Goal: Information Seeking & Learning: Learn about a topic

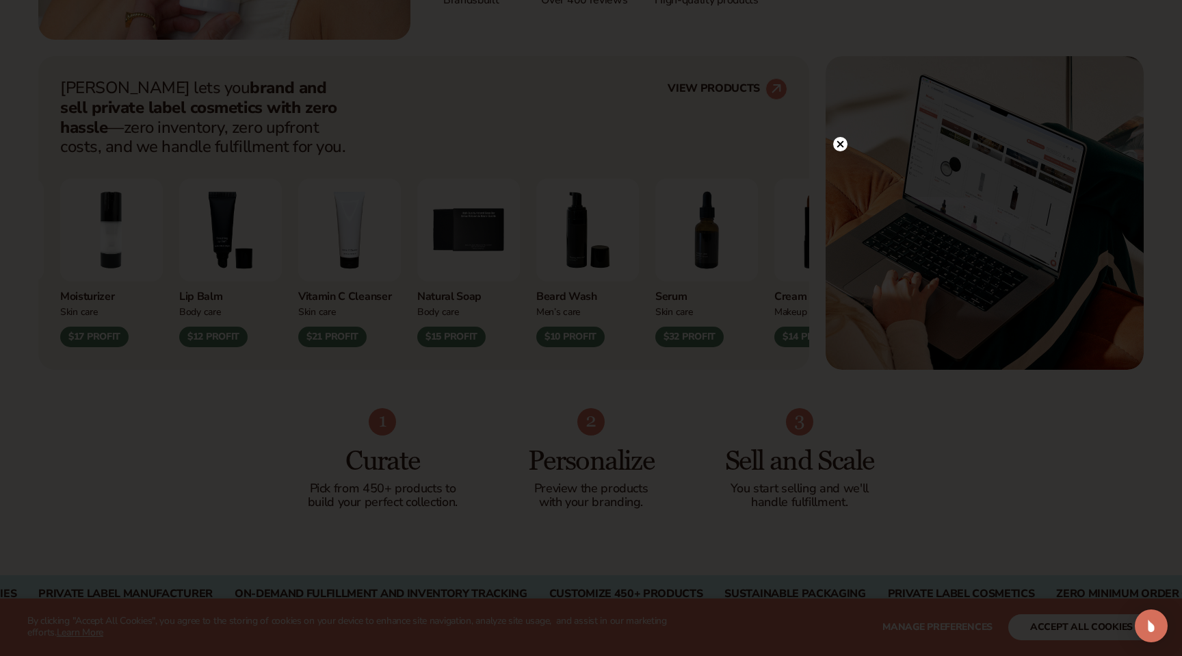
scroll to position [530, 0]
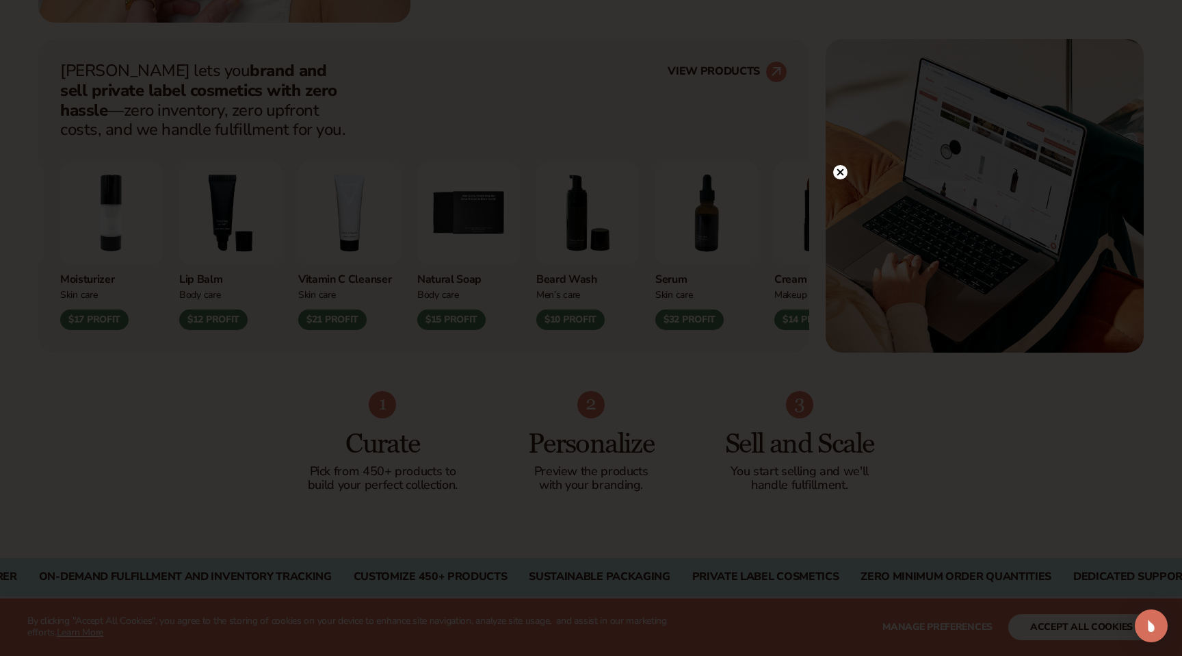
click at [842, 170] on circle at bounding box center [840, 172] width 14 height 14
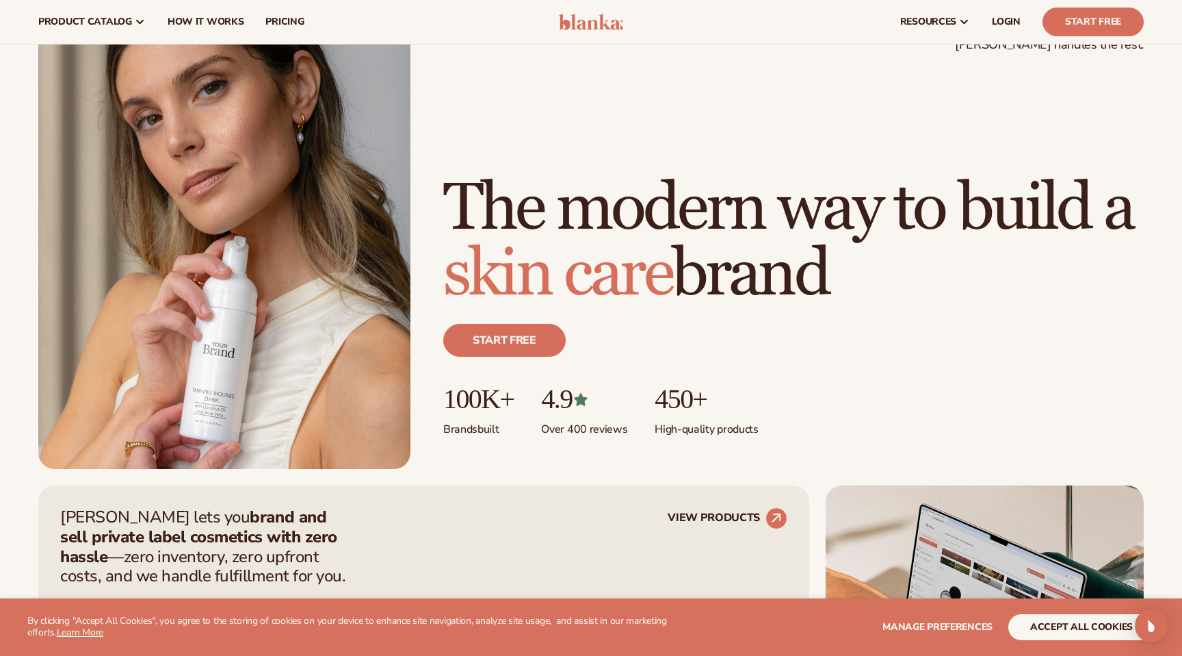
scroll to position [0, 0]
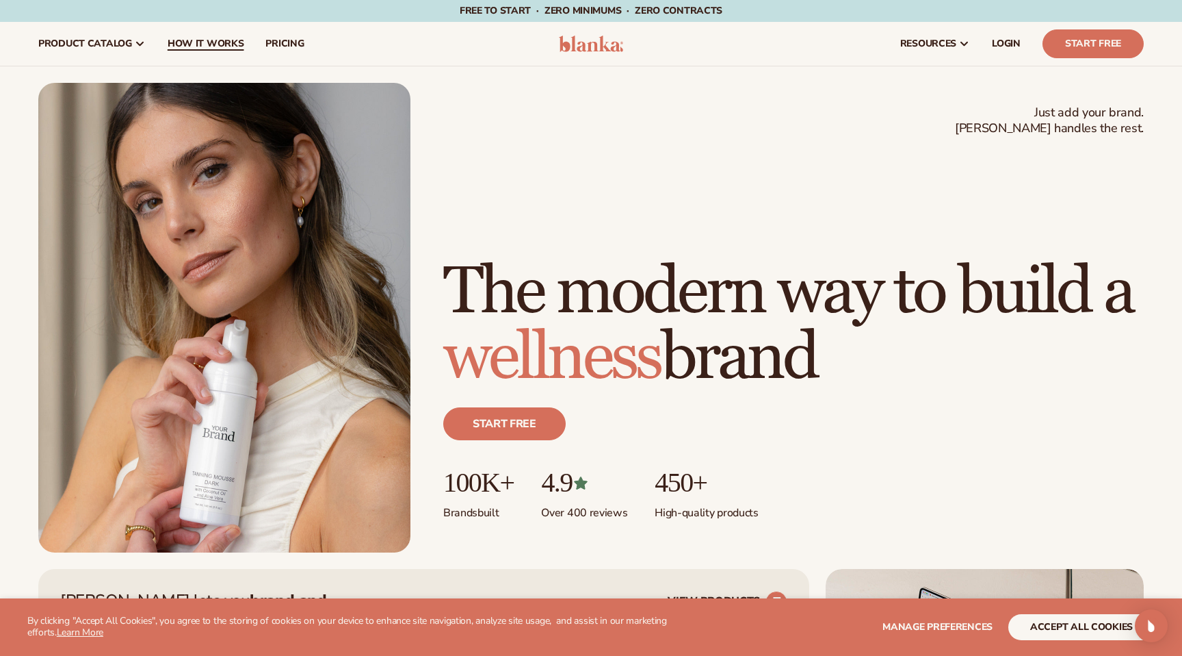
click at [220, 47] on span "How It Works" at bounding box center [206, 43] width 77 height 11
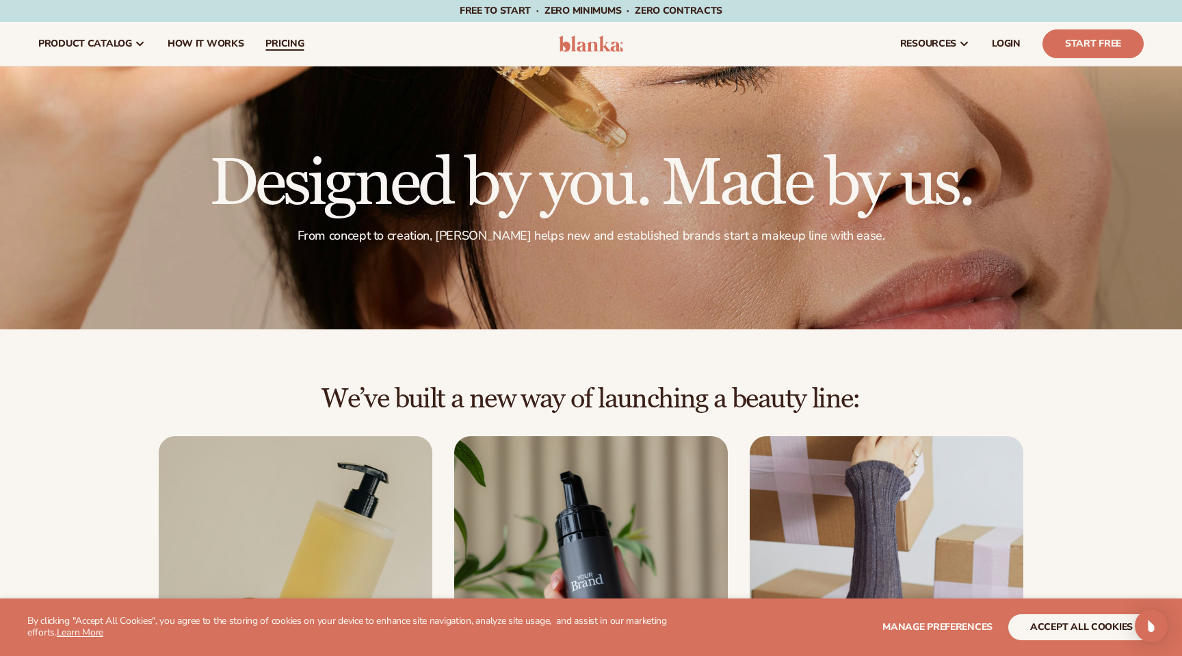
click at [276, 46] on span "pricing" at bounding box center [284, 43] width 38 height 11
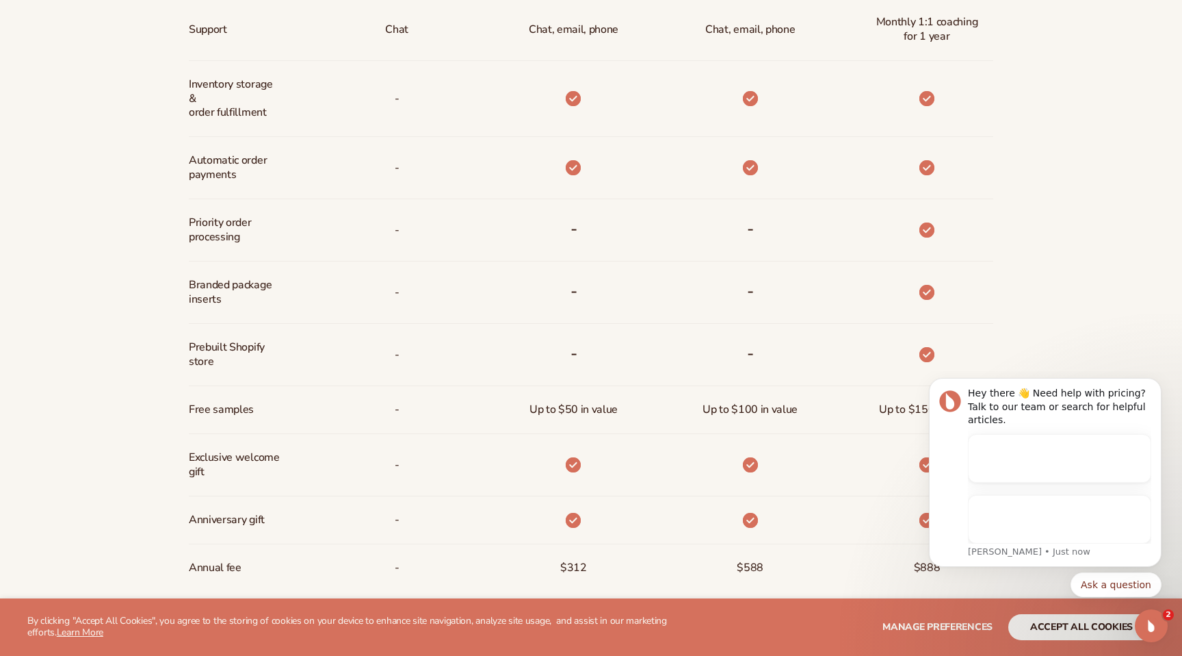
scroll to position [866, 0]
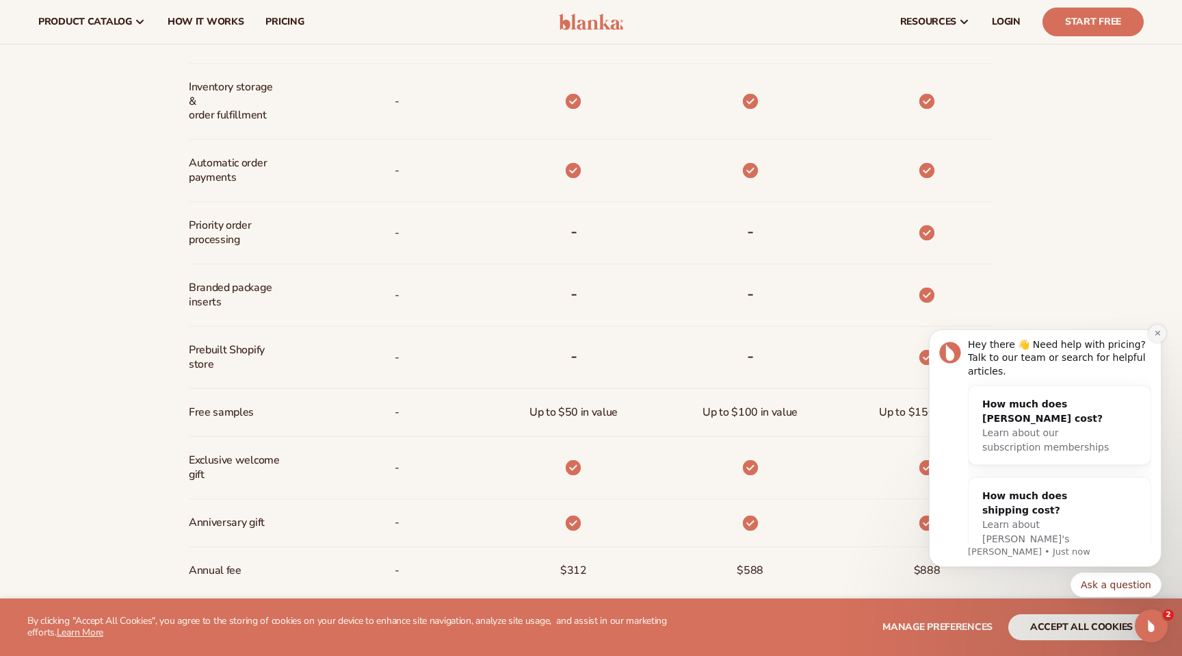
click at [1159, 333] on icon "Dismiss notification" at bounding box center [1158, 333] width 8 height 8
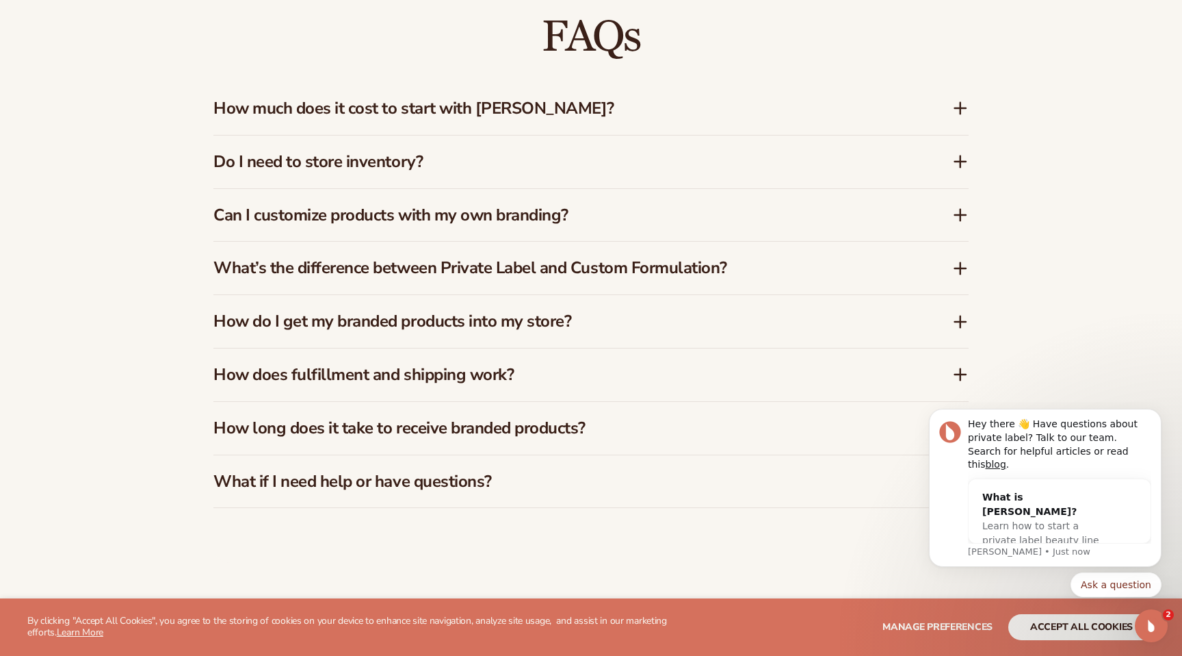
scroll to position [2146, 0]
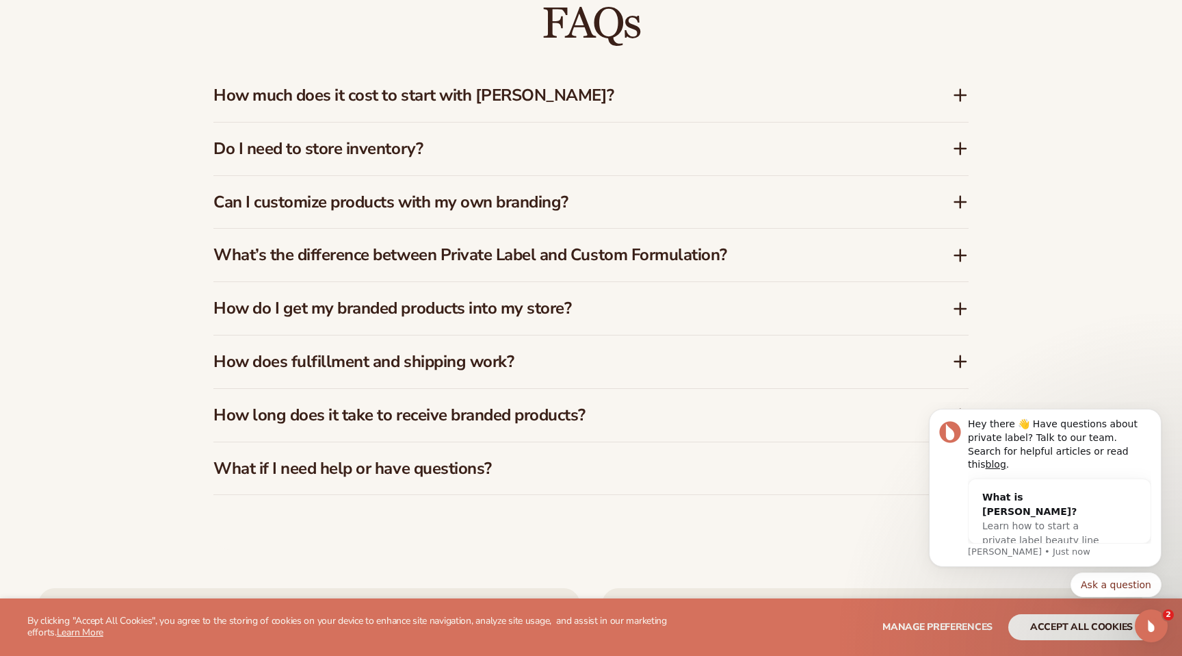
click at [526, 101] on h3 "How much does it cost to start with Blanka?" at bounding box center [562, 96] width 698 height 20
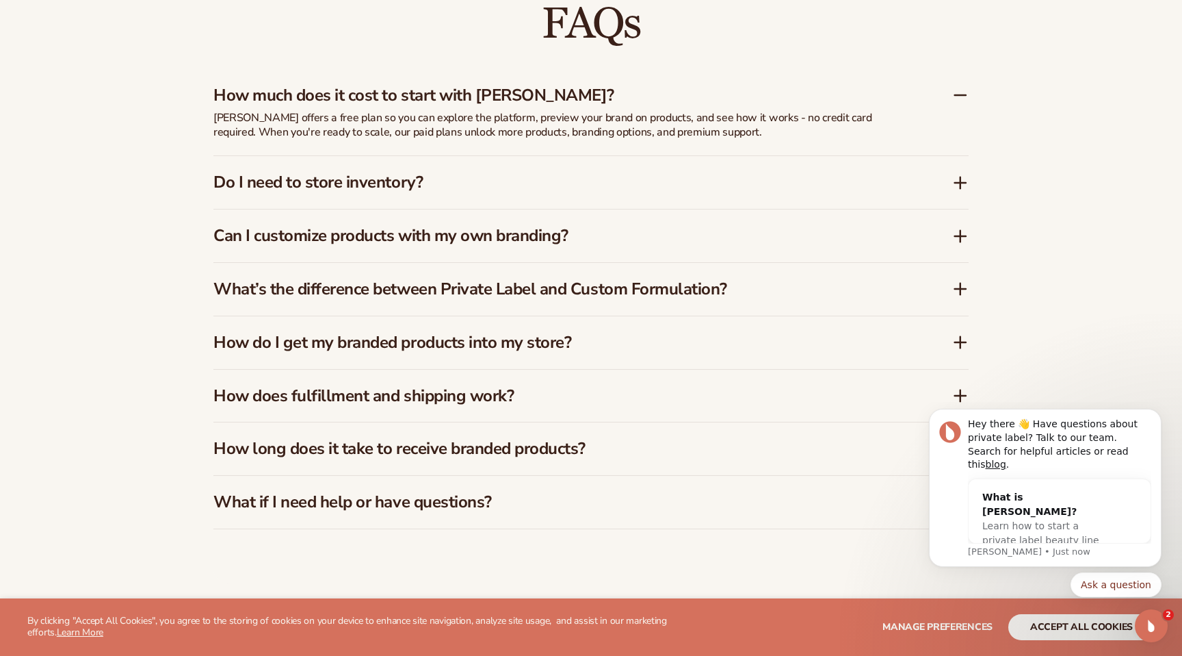
click at [526, 101] on h3 "How much does it cost to start with Blanka?" at bounding box center [562, 96] width 698 height 20
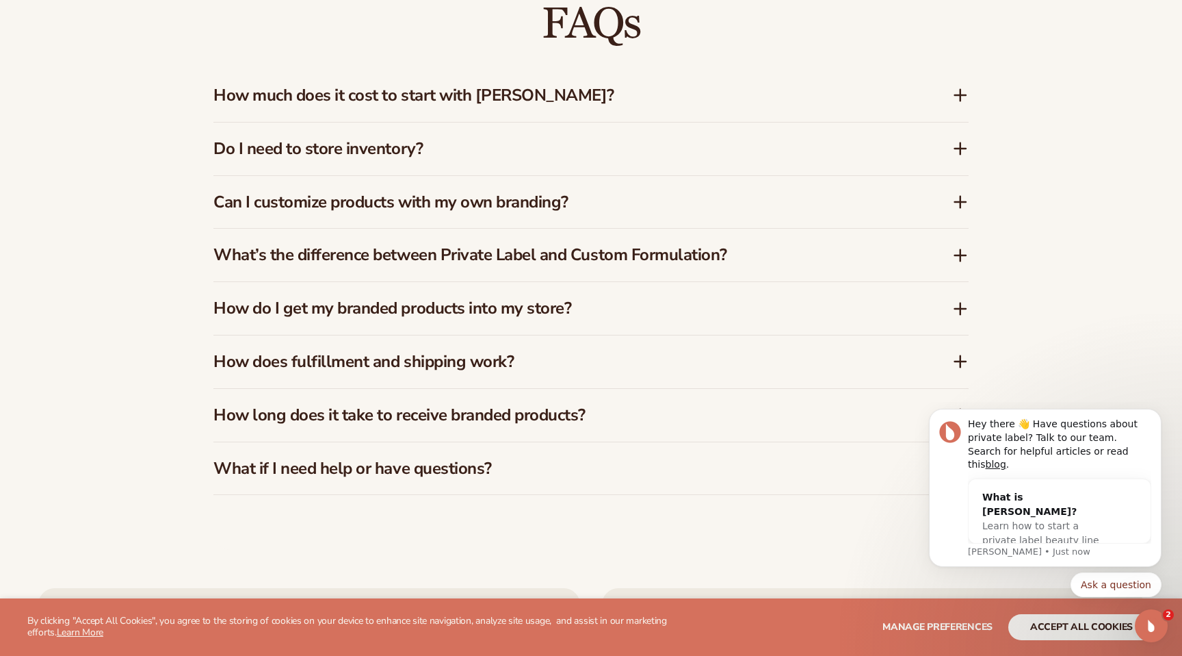
click at [531, 151] on h3 "Do I need to store inventory?" at bounding box center [562, 149] width 698 height 20
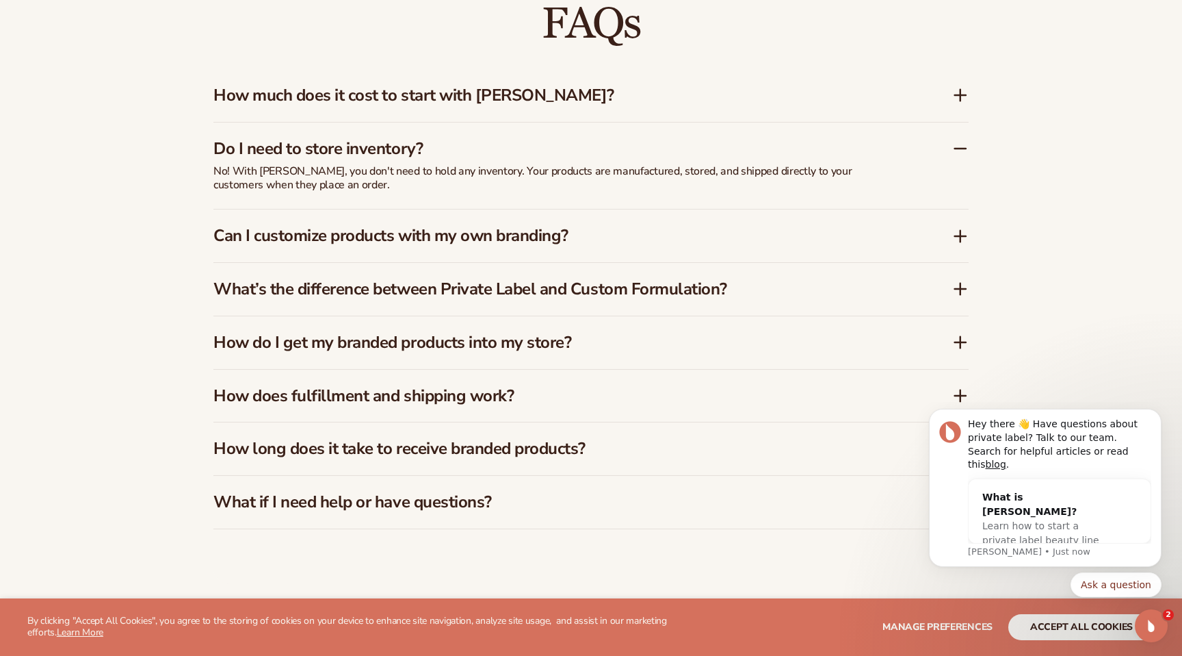
click at [531, 151] on h3 "Do I need to store inventory?" at bounding box center [562, 149] width 698 height 20
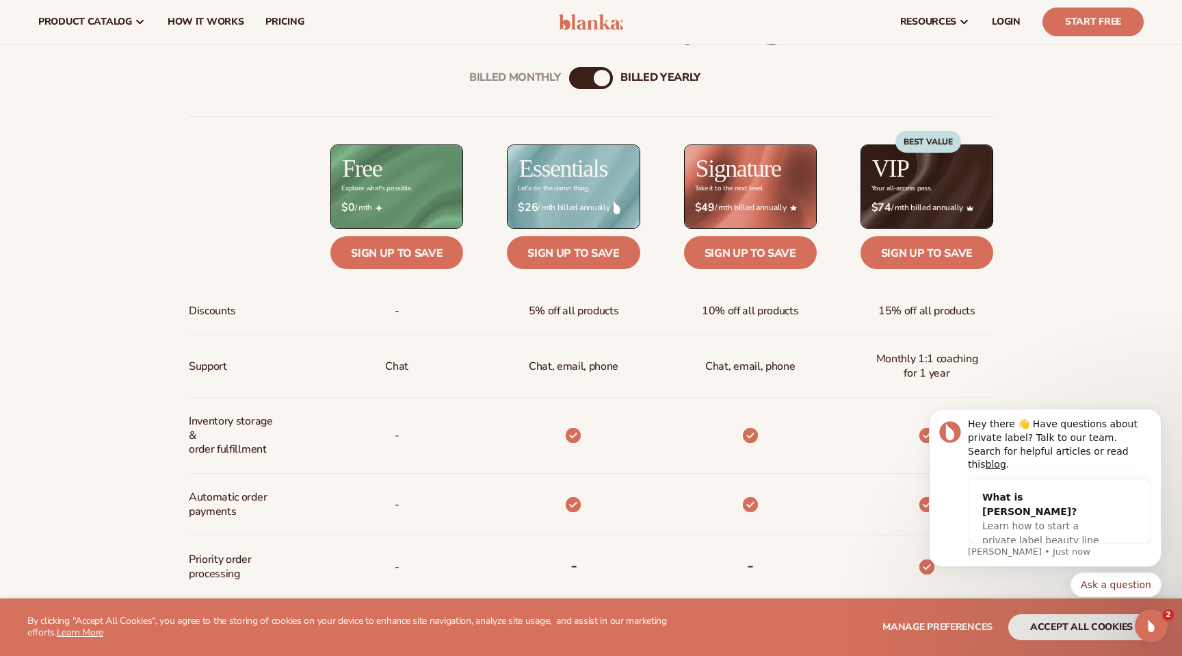
scroll to position [0, 0]
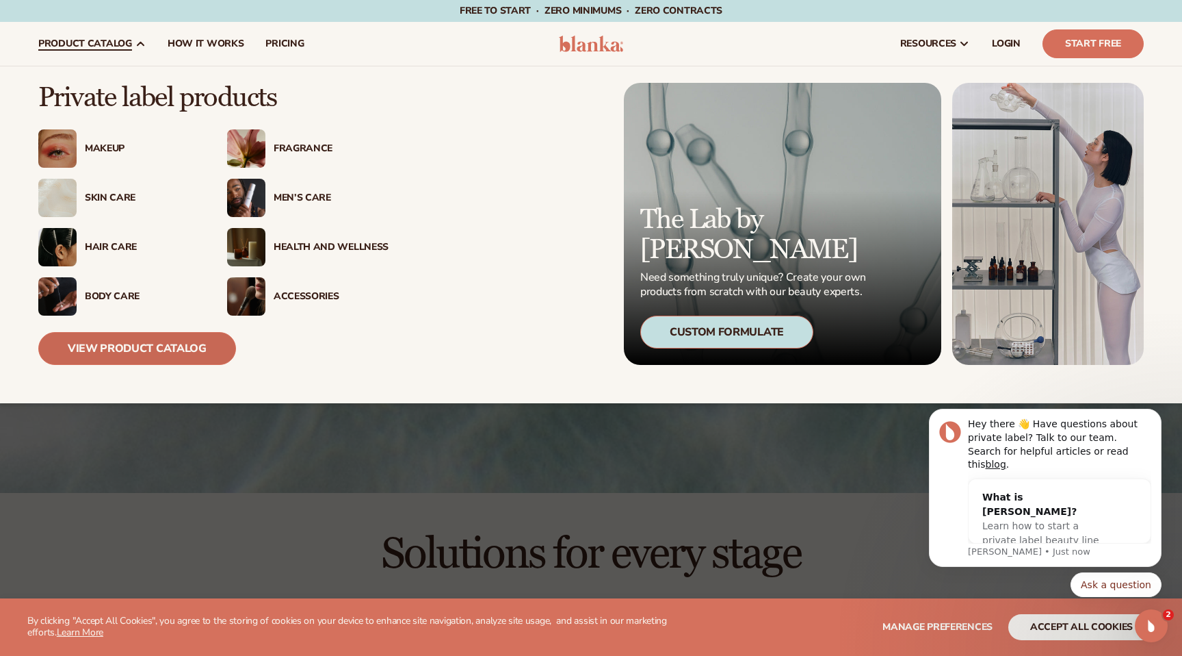
click at [127, 347] on link "View Product Catalog" at bounding box center [137, 348] width 198 height 33
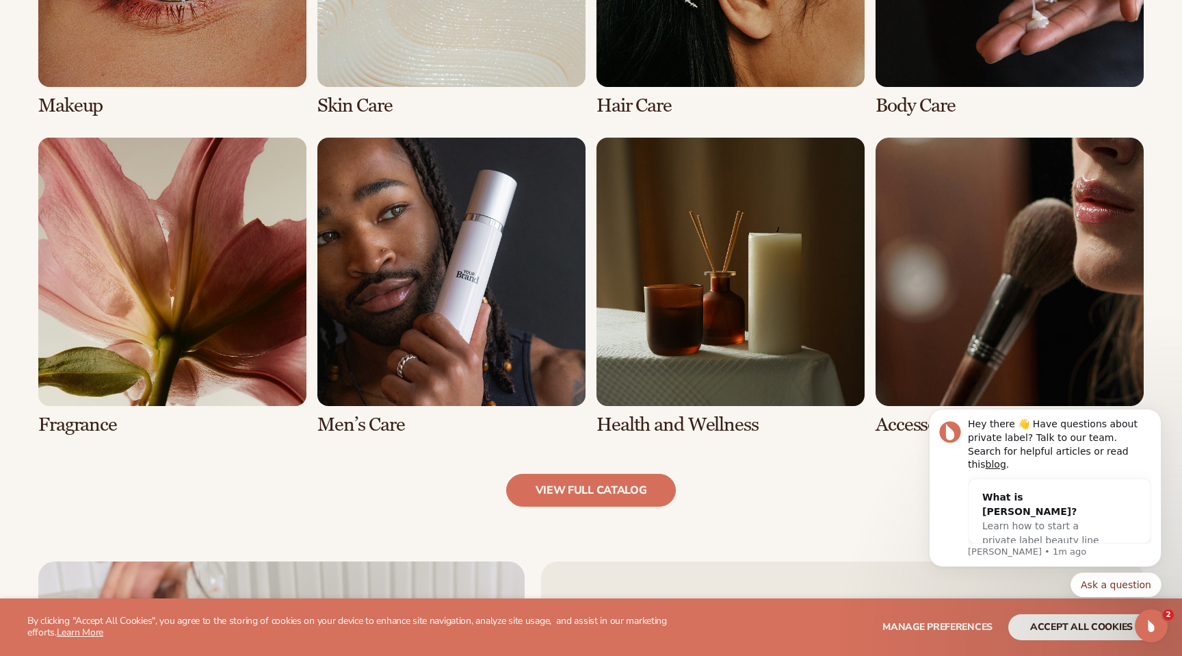
scroll to position [1231, 0]
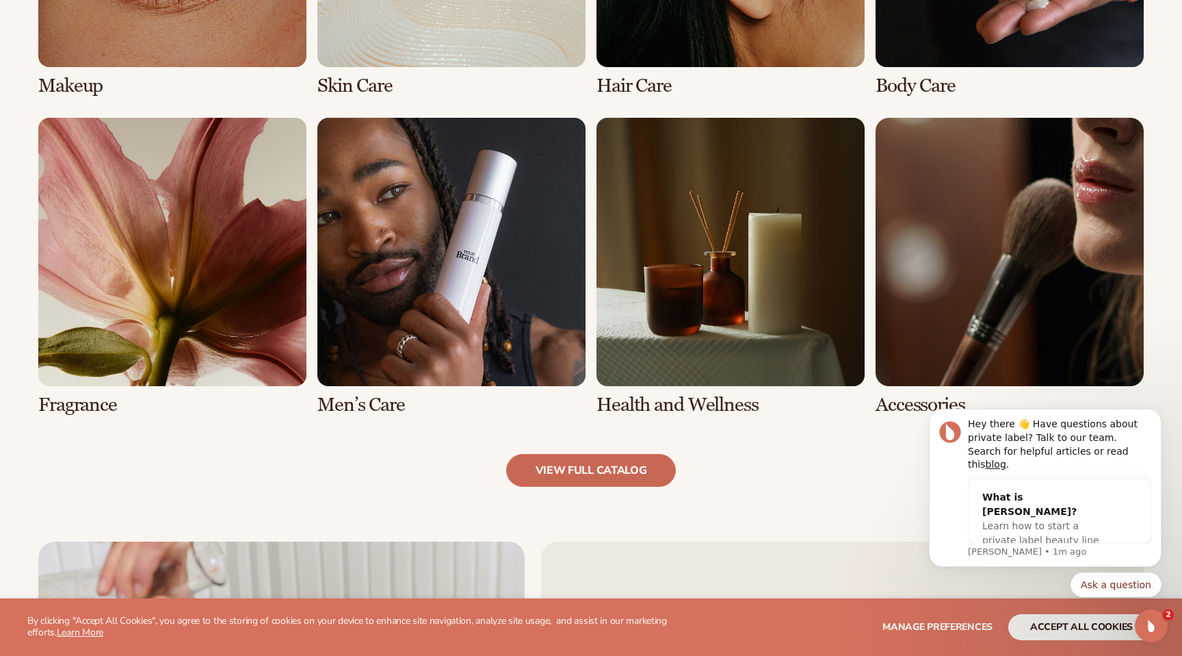
click at [569, 478] on link "view full catalog" at bounding box center [591, 470] width 170 height 33
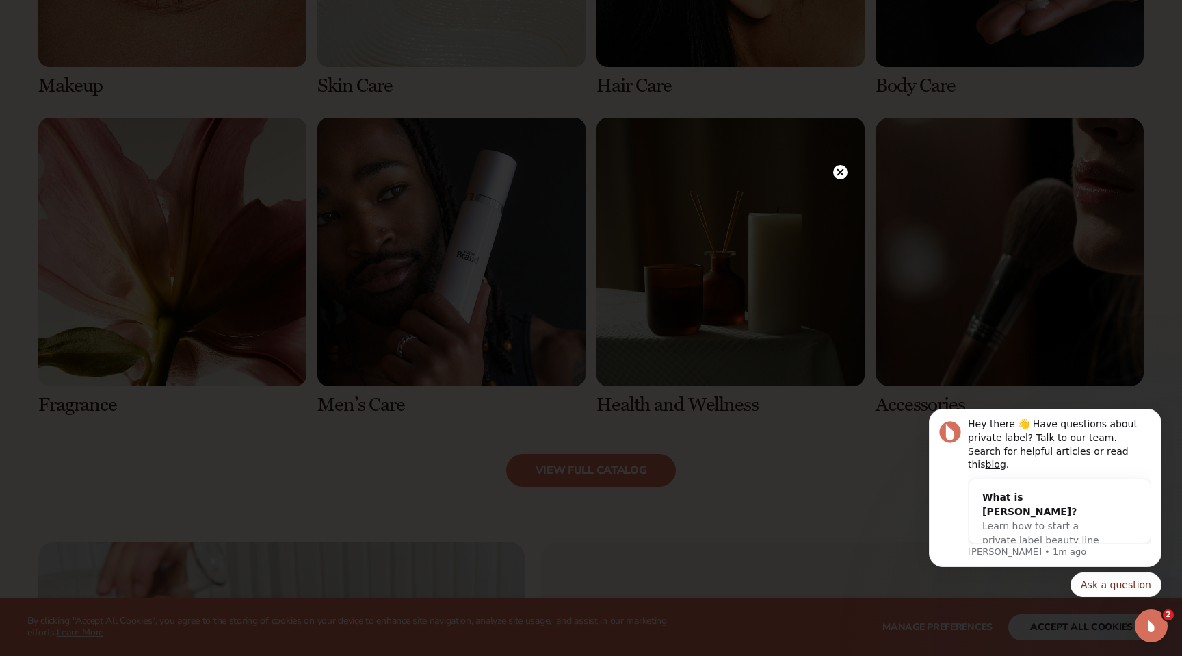
click at [842, 172] on circle at bounding box center [840, 172] width 14 height 14
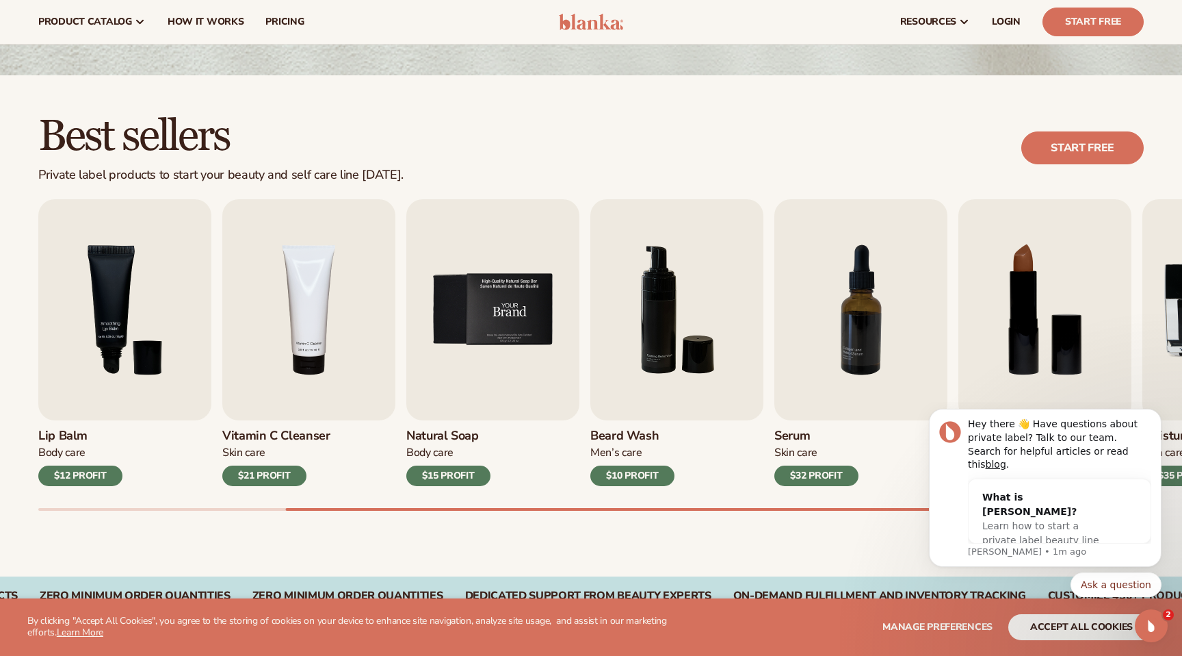
scroll to position [291, 0]
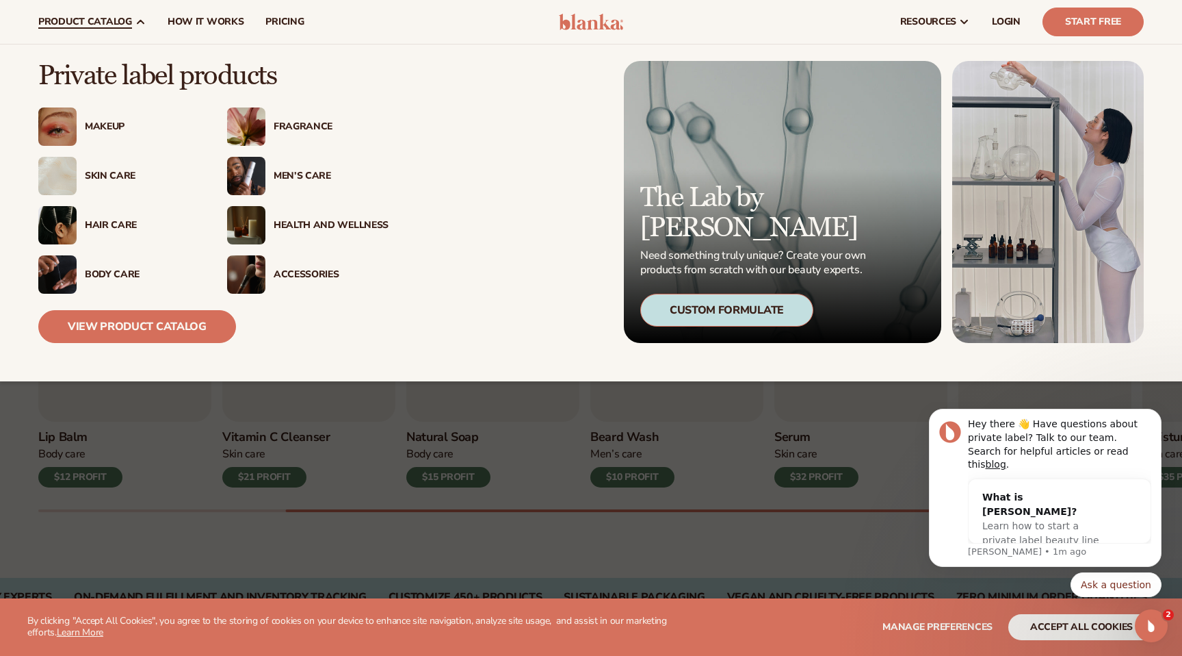
click at [295, 171] on div "Men’s Care" at bounding box center [331, 176] width 115 height 12
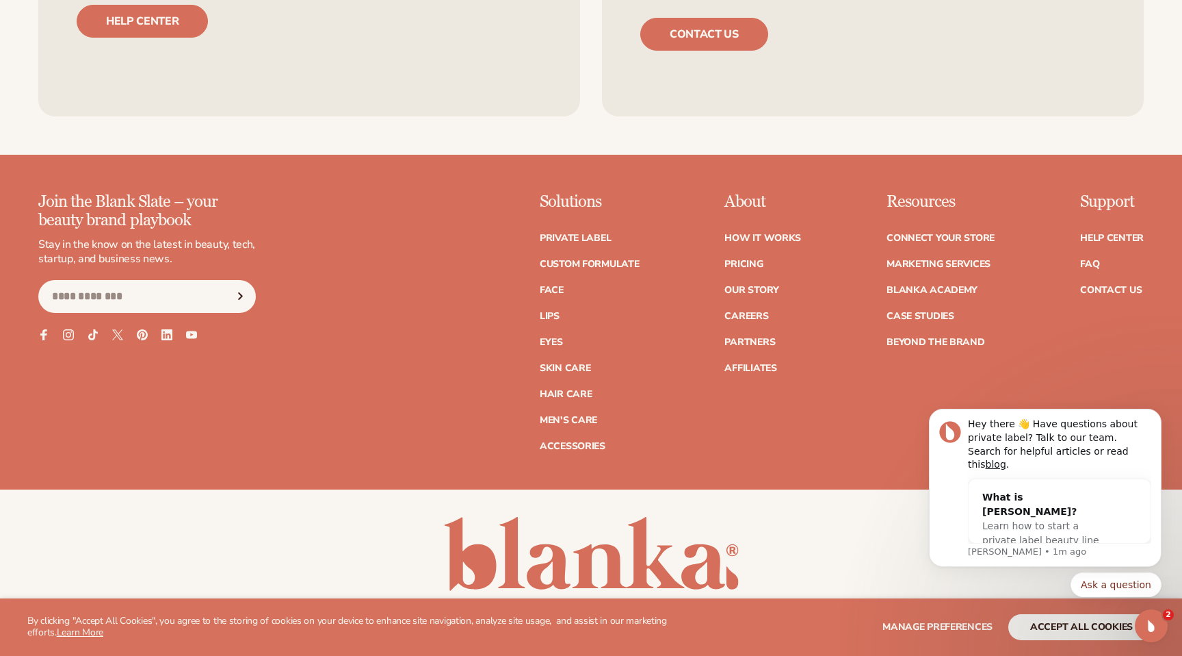
scroll to position [2557, 0]
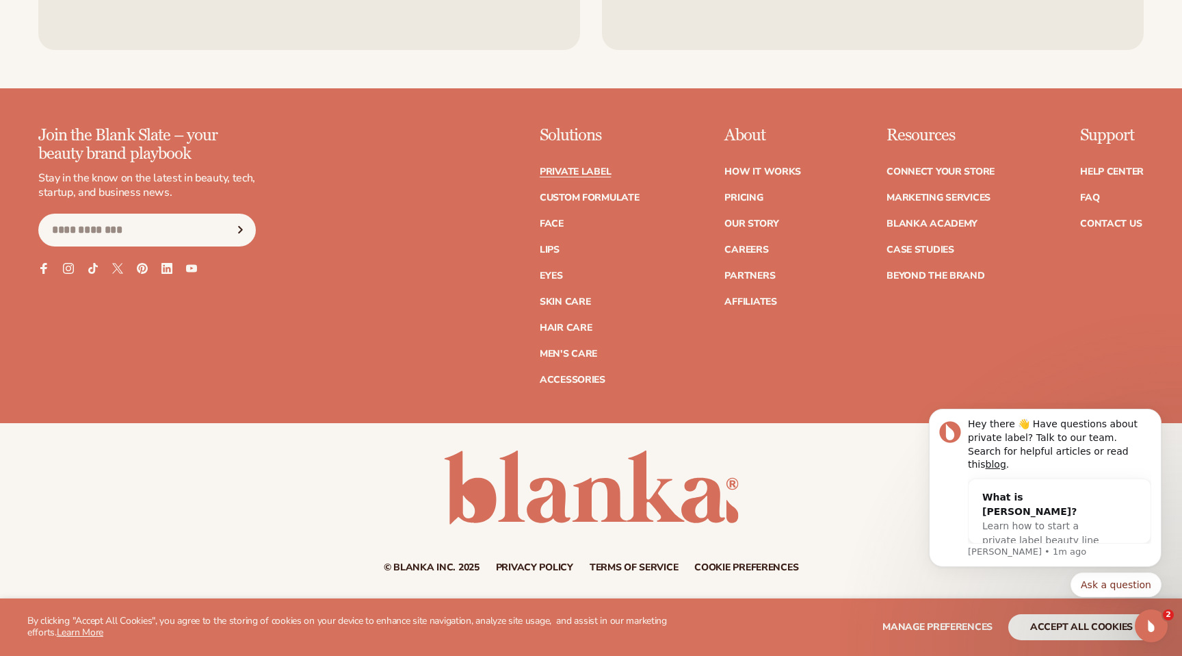
click at [593, 170] on link "Private label" at bounding box center [575, 172] width 71 height 10
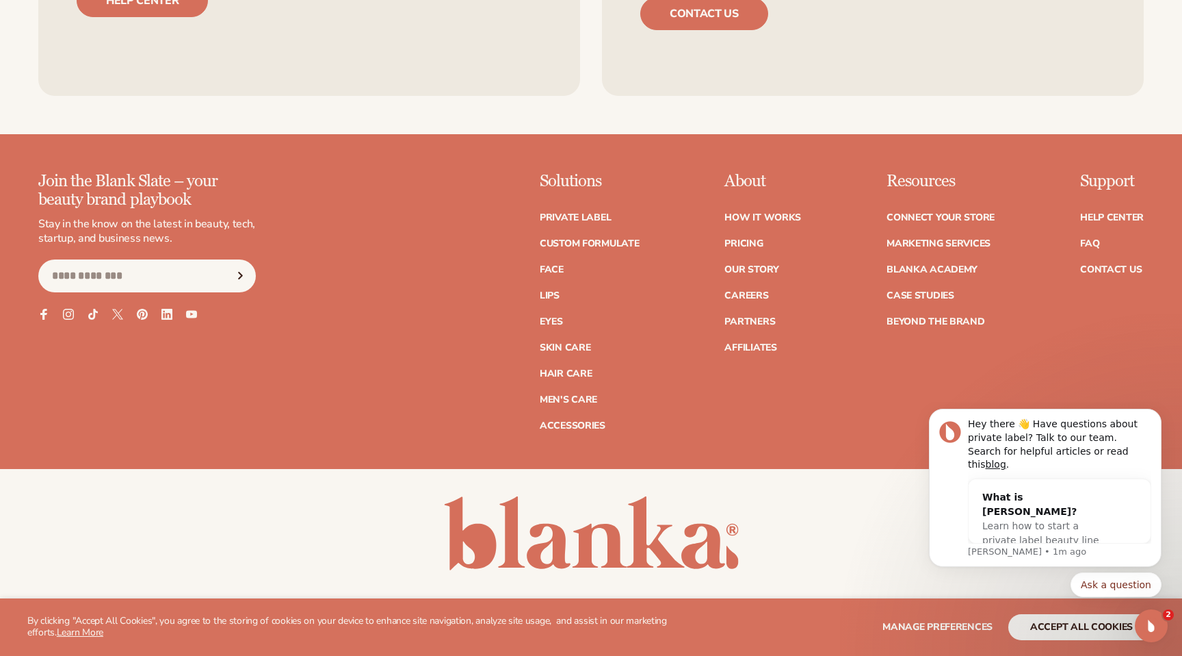
scroll to position [2512, 0]
click at [595, 244] on link "Custom formulate" at bounding box center [590, 243] width 100 height 10
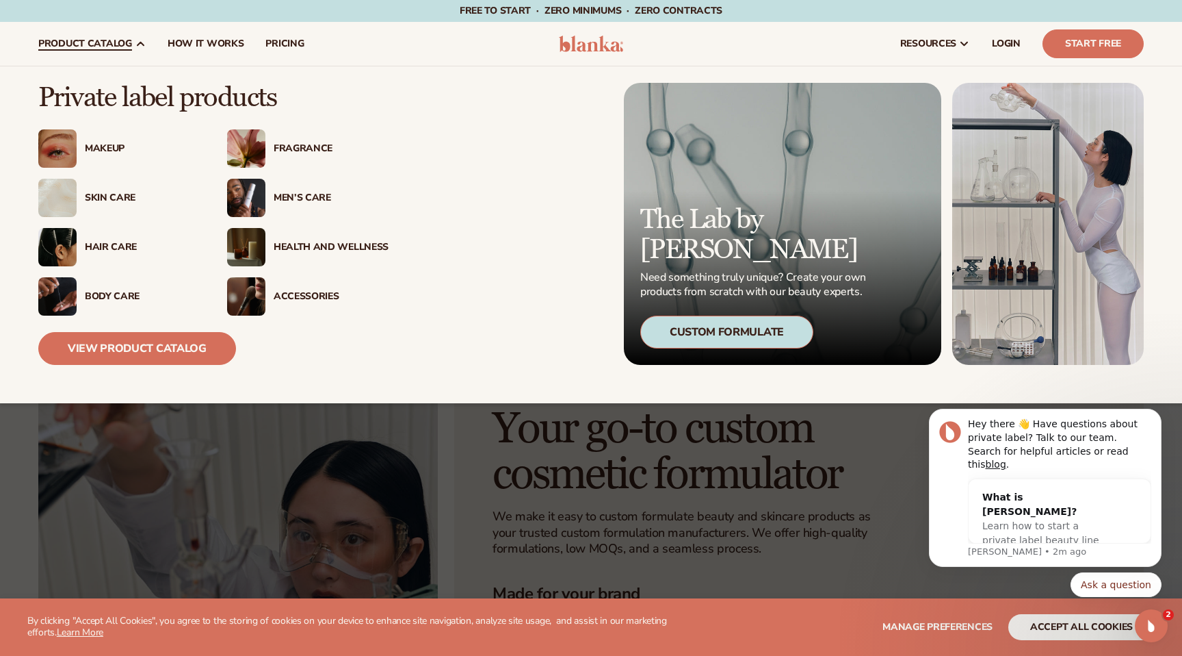
click at [306, 148] on div "Fragrance" at bounding box center [331, 149] width 115 height 12
click at [248, 149] on img at bounding box center [246, 148] width 38 height 38
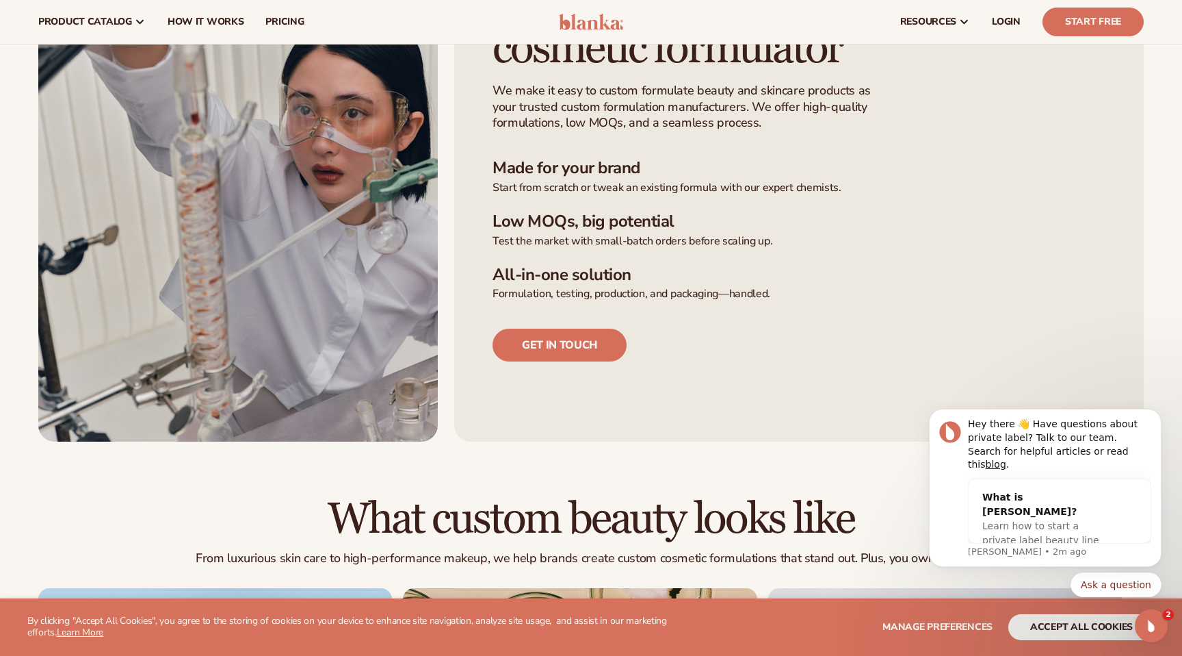
scroll to position [425, 0]
